Goal: Information Seeking & Learning: Find specific fact

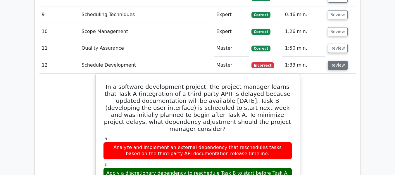
scroll to position [1062, 0]
click at [336, 61] on button "Review" at bounding box center [338, 65] width 20 height 9
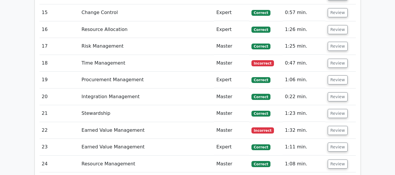
scroll to position [1179, 0]
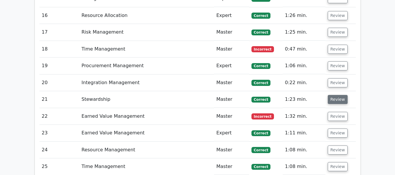
click at [338, 95] on button "Review" at bounding box center [338, 99] width 20 height 9
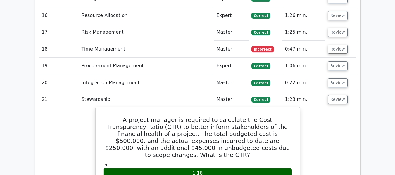
click at [202, 116] on h5 "A project manager is required to calculate the Cost Transparency Ratio (CTR) to…" at bounding box center [198, 137] width 190 height 42
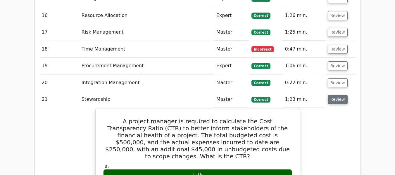
click at [334, 95] on button "Review" at bounding box center [338, 99] width 20 height 9
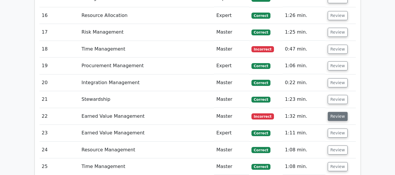
click at [336, 112] on button "Review" at bounding box center [338, 116] width 20 height 9
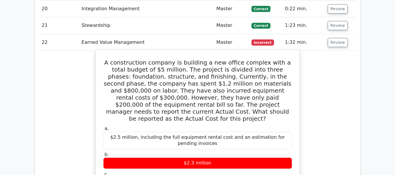
scroll to position [1267, 0]
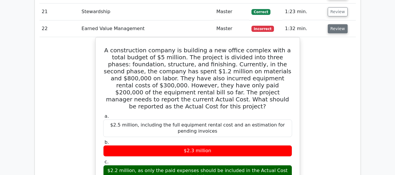
click at [332, 24] on button "Review" at bounding box center [338, 28] width 20 height 9
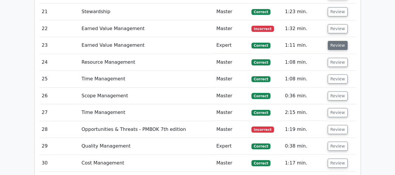
click at [336, 41] on button "Review" at bounding box center [338, 45] width 20 height 9
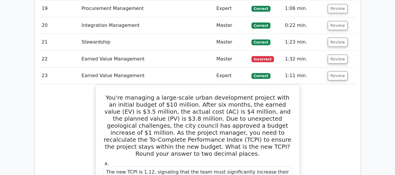
scroll to position [1208, 0]
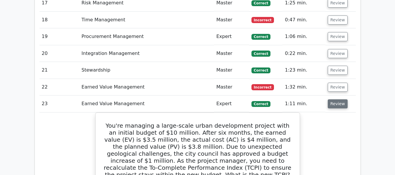
click at [333, 99] on button "Review" at bounding box center [338, 103] width 20 height 9
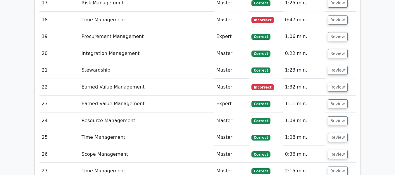
scroll to position [1238, 0]
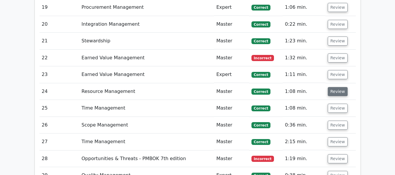
click at [334, 87] on button "Review" at bounding box center [338, 91] width 20 height 9
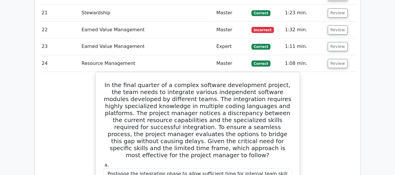
scroll to position [1208, 0]
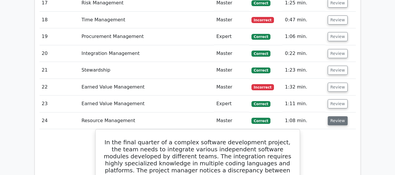
click at [334, 116] on button "Review" at bounding box center [338, 120] width 20 height 9
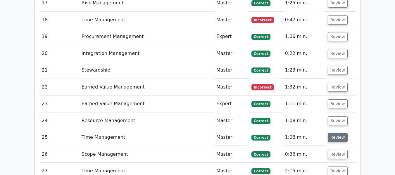
click at [336, 133] on button "Review" at bounding box center [338, 137] width 20 height 9
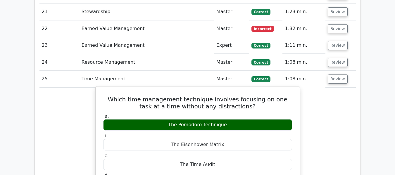
scroll to position [1296, 0]
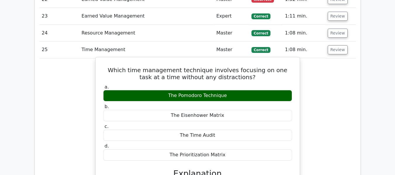
drag, startPoint x: 106, startPoint y: 42, endPoint x: 230, endPoint y: 129, distance: 151.3
click at [230, 129] on div "Which time management technique involves focusing on one task at a time without…" at bounding box center [198, 165] width 200 height 211
copy div "Which time management technique involves focusing on one task at a time without…"
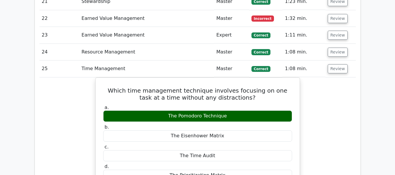
scroll to position [1267, 0]
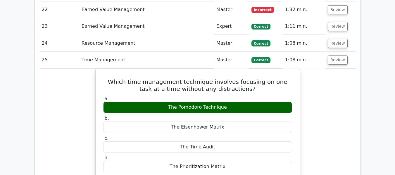
scroll to position [1296, 0]
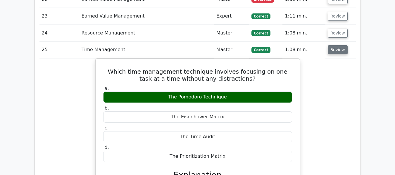
click at [337, 45] on button "Review" at bounding box center [338, 49] width 20 height 9
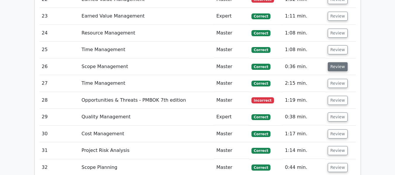
click at [336, 62] on button "Review" at bounding box center [338, 66] width 20 height 9
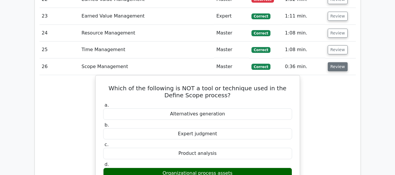
click at [335, 62] on button "Review" at bounding box center [338, 66] width 20 height 9
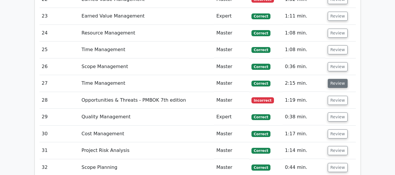
click at [336, 79] on button "Review" at bounding box center [338, 83] width 20 height 9
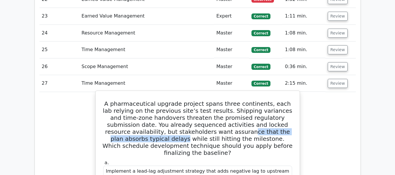
drag, startPoint x: 175, startPoint y: 105, endPoint x: 275, endPoint y: 107, distance: 100.1
click at [275, 107] on h5 "A pharmaceutical upgrade project spans three continents, each lab relying on th…" at bounding box center [198, 128] width 190 height 56
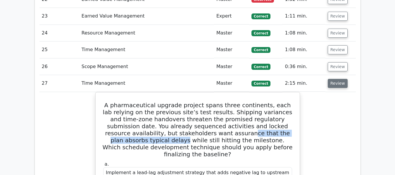
click at [338, 79] on button "Review" at bounding box center [338, 83] width 20 height 9
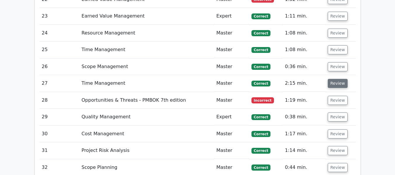
click at [336, 79] on button "Review" at bounding box center [338, 83] width 20 height 9
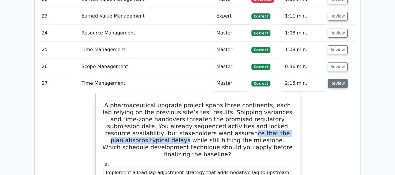
click at [336, 79] on button "Review" at bounding box center [338, 83] width 20 height 9
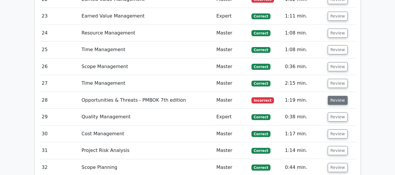
click at [331, 96] on button "Review" at bounding box center [338, 100] width 20 height 9
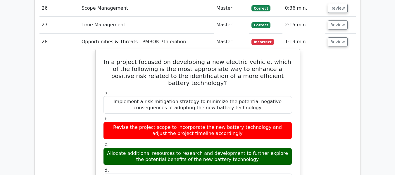
scroll to position [1384, 0]
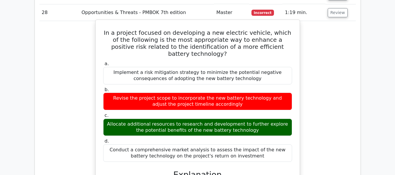
click at [105, 29] on h5 "In a project focused on developing a new electric vehicle, which of the followi…" at bounding box center [198, 43] width 190 height 28
drag, startPoint x: 105, startPoint y: 3, endPoint x: 264, endPoint y: 125, distance: 200.1
click at [264, 125] on div "In a project focused on developing a new electric vehicle, which of the followi…" at bounding box center [198, 168] width 200 height 293
copy div "In a project focused on developing a new electric vehicle, which of the followi…"
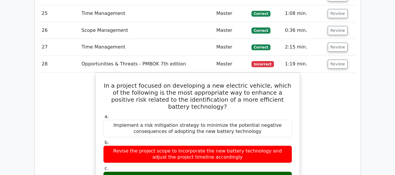
scroll to position [1325, 0]
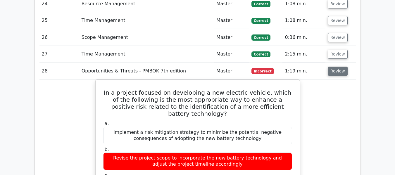
click at [333, 67] on button "Review" at bounding box center [338, 71] width 20 height 9
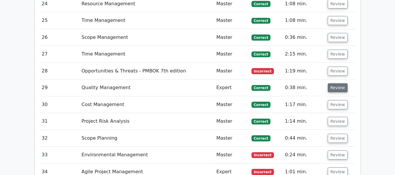
click at [336, 83] on button "Review" at bounding box center [338, 87] width 20 height 9
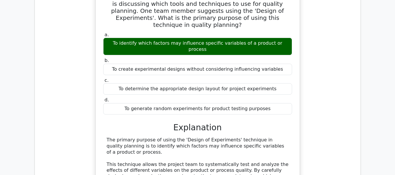
scroll to position [1355, 0]
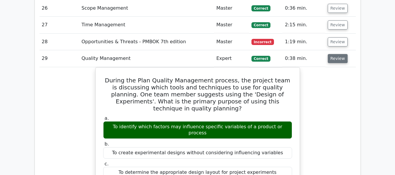
click at [341, 54] on button "Review" at bounding box center [338, 58] width 20 height 9
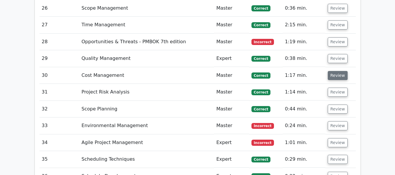
click at [338, 71] on button "Review" at bounding box center [338, 75] width 20 height 9
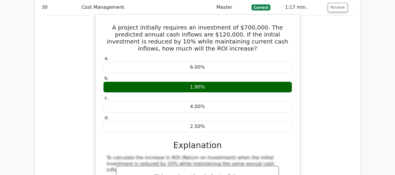
scroll to position [1384, 0]
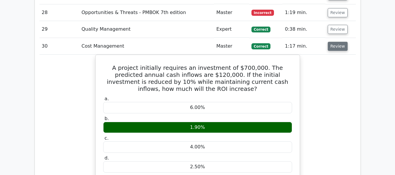
click at [335, 42] on button "Review" at bounding box center [338, 46] width 20 height 9
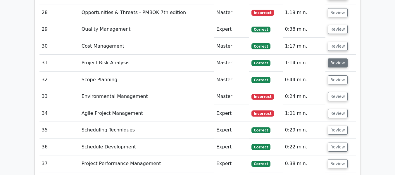
click at [335, 59] on button "Review" at bounding box center [338, 63] width 20 height 9
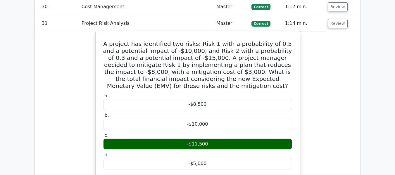
scroll to position [1413, 0]
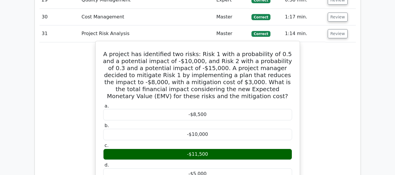
drag, startPoint x: 106, startPoint y: 25, endPoint x: 213, endPoint y: 144, distance: 159.9
click at [213, 144] on div "A project has identified two risks: Risk 1 with a probability of 0.5 and a pote…" at bounding box center [198, 167] width 200 height 246
copy div "A project has identified two risks: Risk 1 with a probability of 0.5 and a pote…"
